Goal: Transaction & Acquisition: Purchase product/service

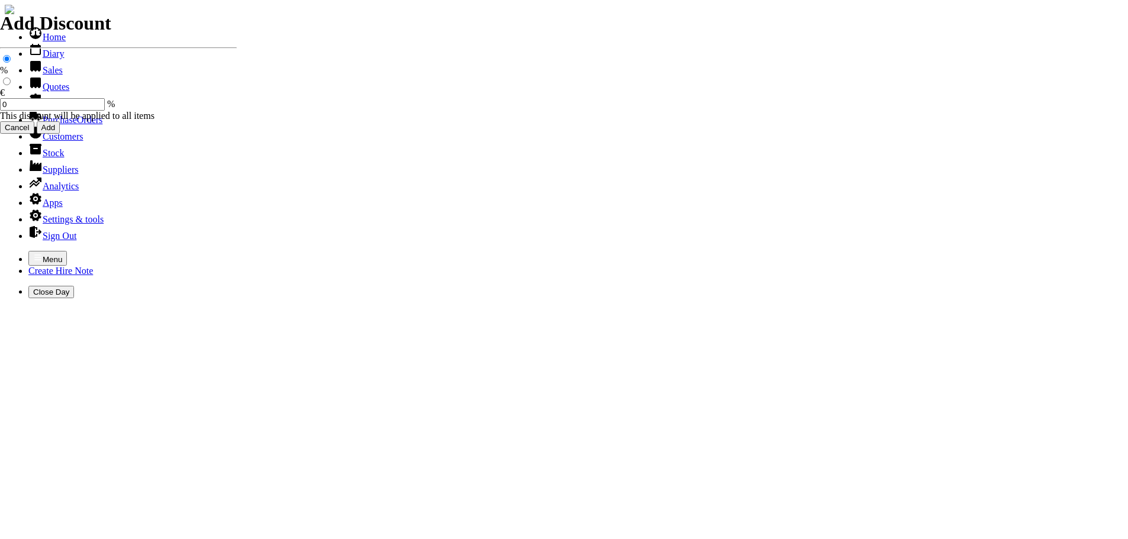
select select "HO"
click at [33, 253] on icon "button" at bounding box center [37, 257] width 9 height 9
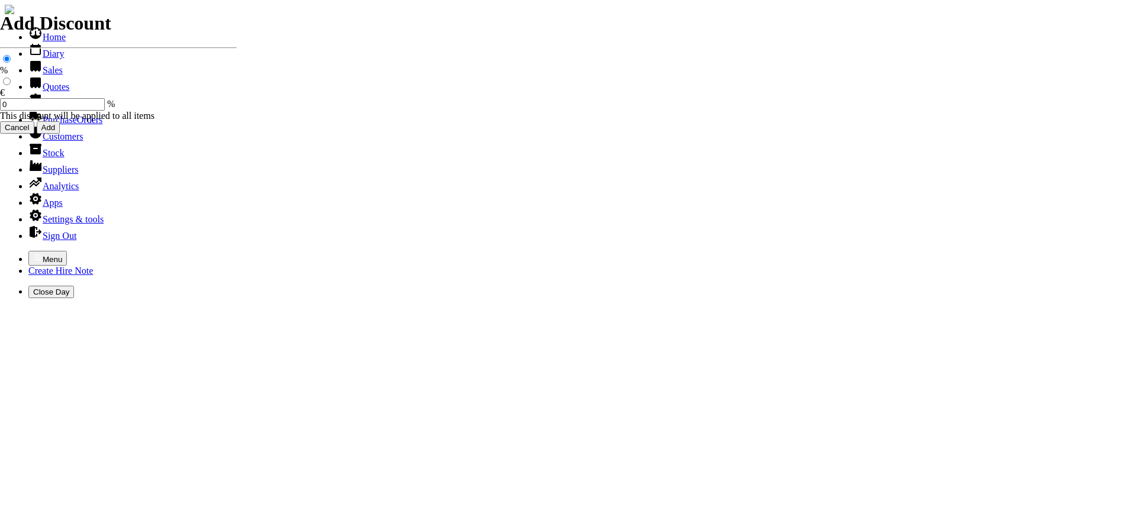
click at [33, 75] on link "Sales" at bounding box center [45, 70] width 34 height 10
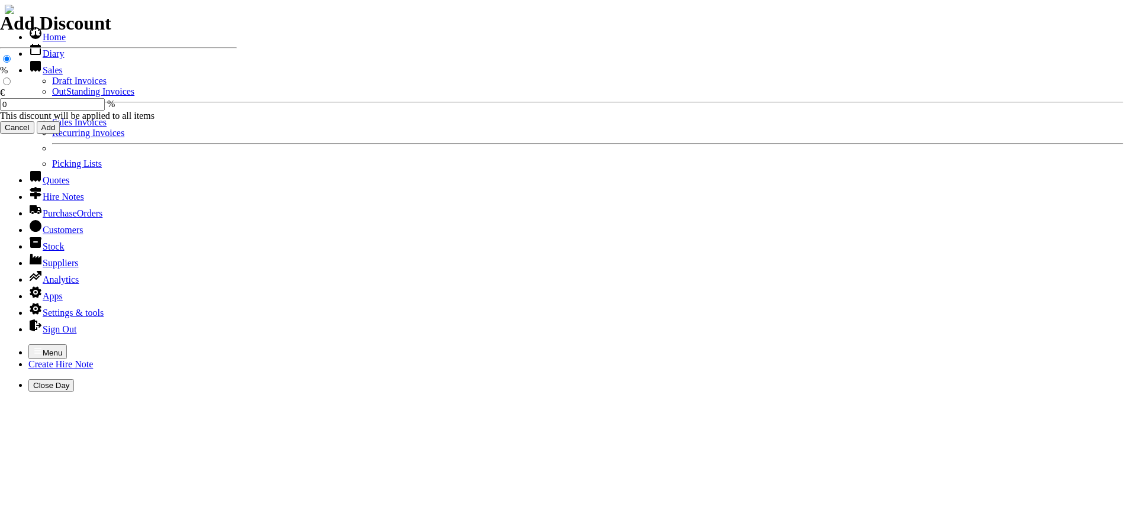
click at [52, 127] on link "Sales Invoices" at bounding box center [79, 122] width 54 height 10
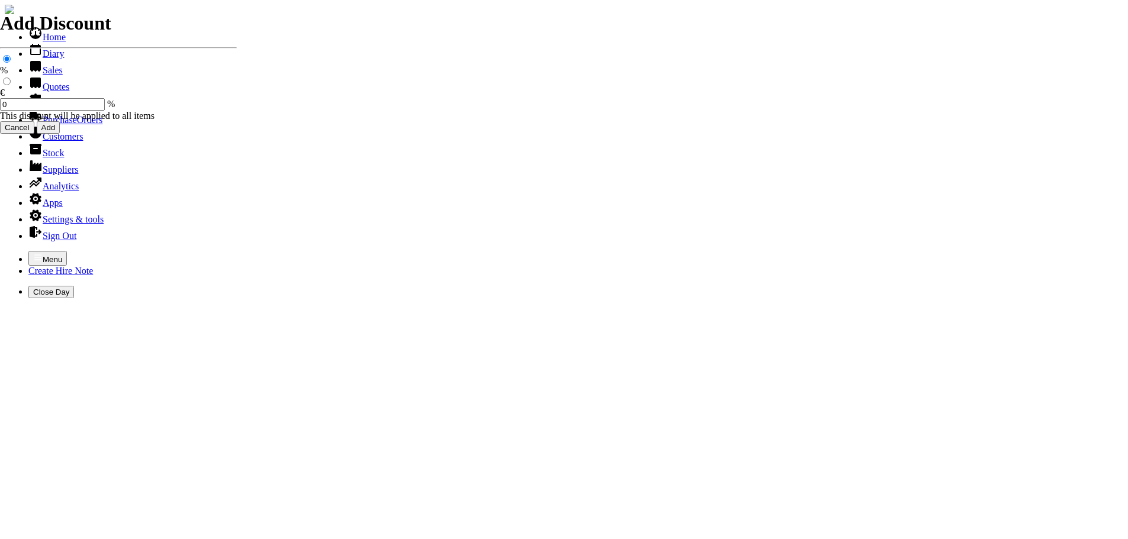
select select "HO"
type input "keshmore"
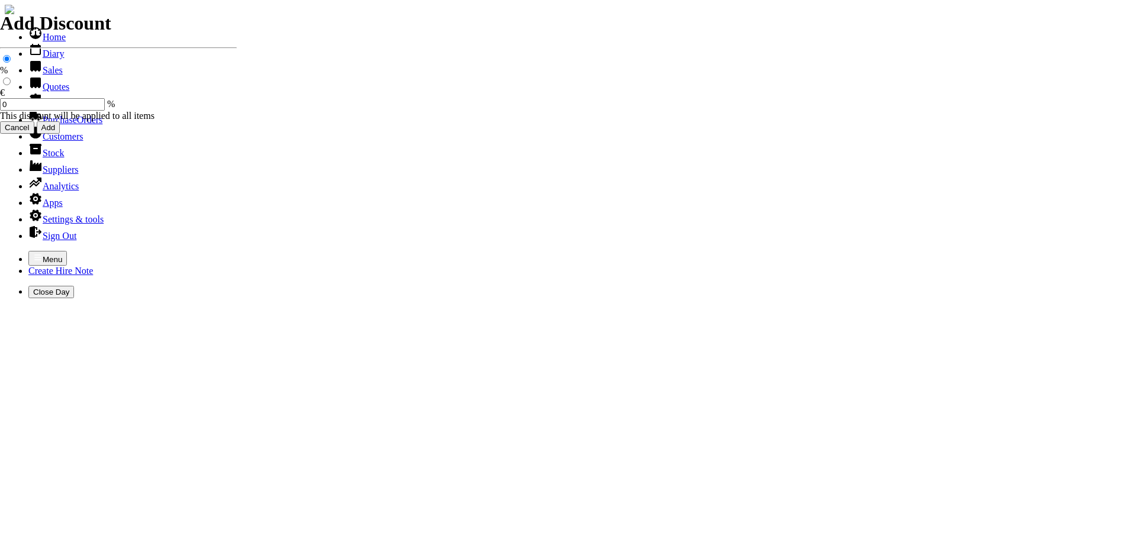
type input "damien"
type input "equipment sales"
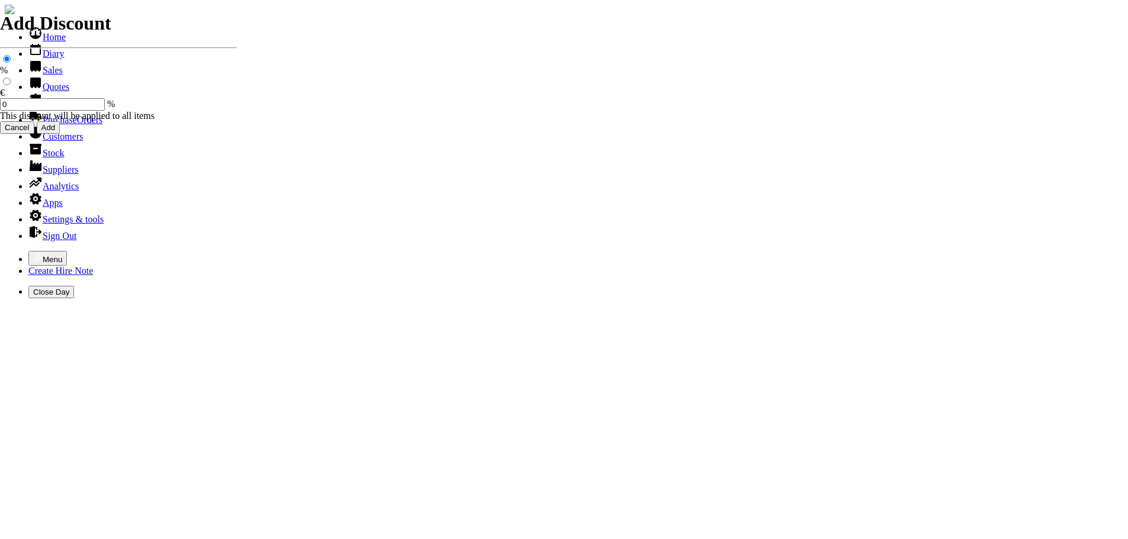
type input "e"
select select "HO"
type input "keshmore"
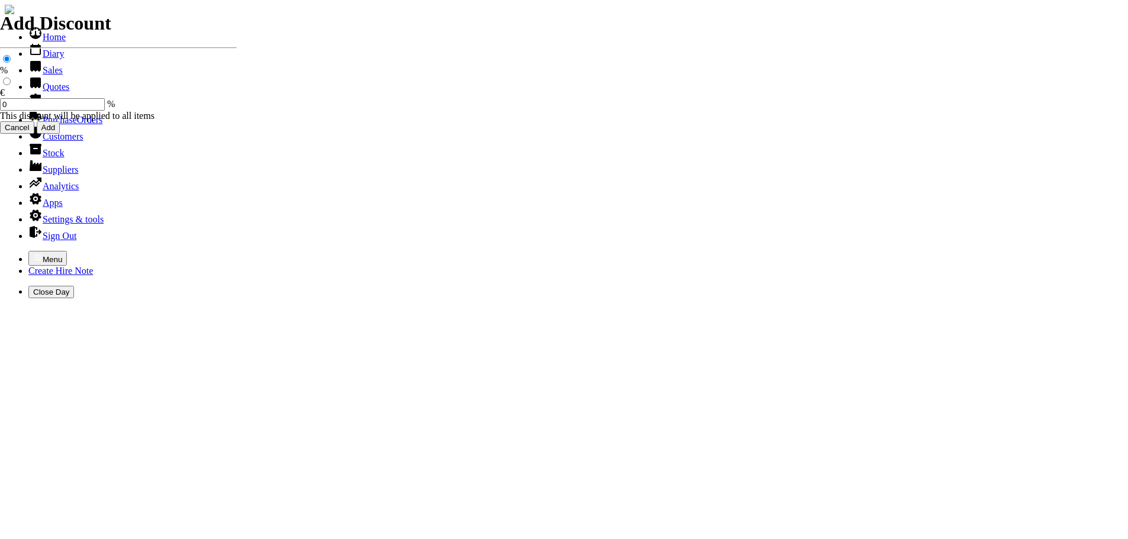
type input "damien"
type input "equipment sales"
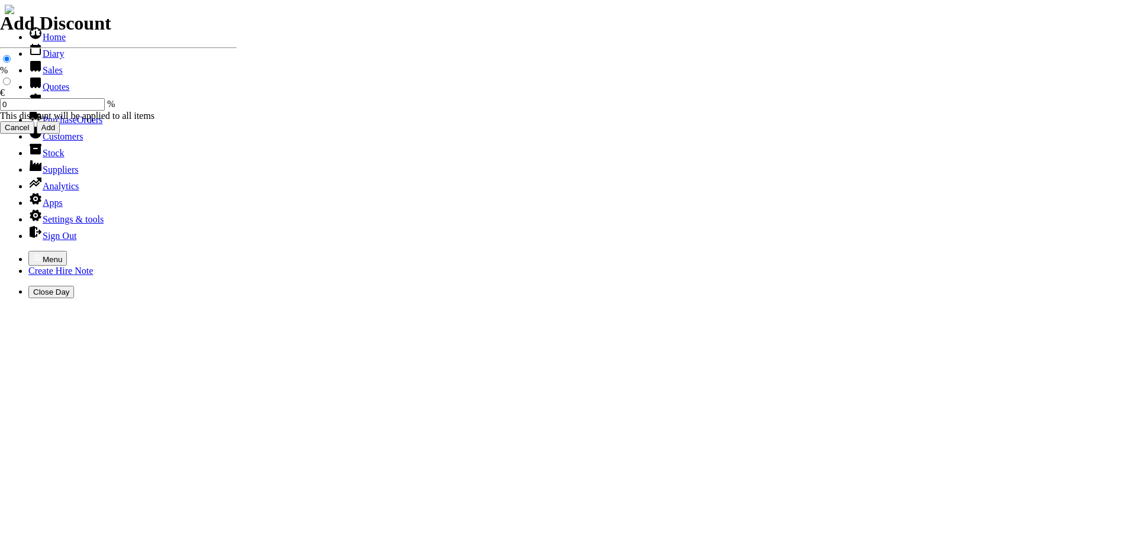
type input "e"
type input "2"
type input "2ND HAND 12" HUSKY CONSAW C/W DIAMOND BLADE"
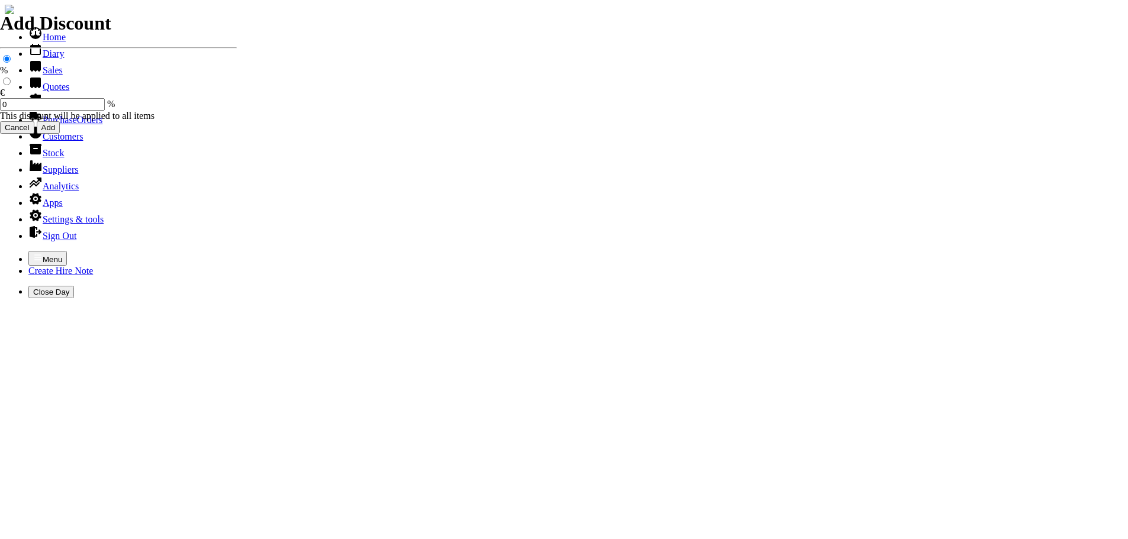
type input "550.00"
type input "101461"
type input "accounts@keshmoreconstruction.com"
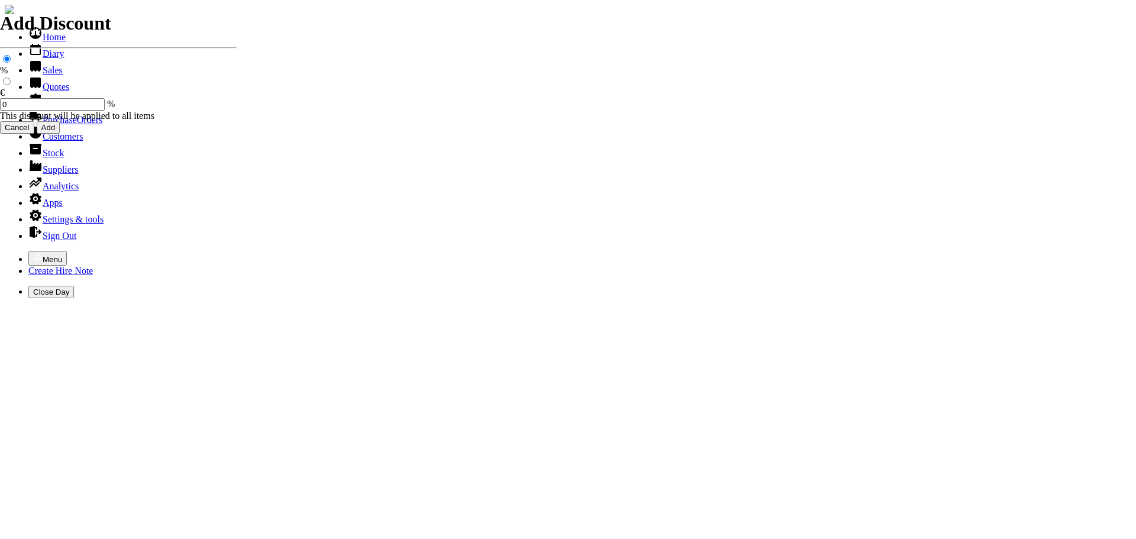
type input "Damien Costello"
select select "HO"
